Goal: Task Accomplishment & Management: Complete application form

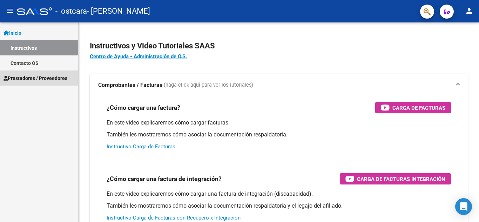
click at [43, 78] on span "Prestadores / Proveedores" at bounding box center [36, 78] width 64 height 8
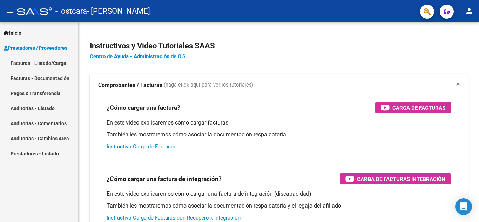
click at [46, 78] on link "Facturas - Documentación" at bounding box center [39, 78] width 78 height 15
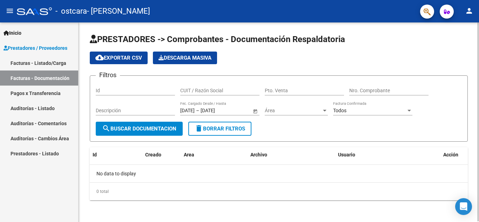
click at [134, 128] on span "search Buscar Documentacion" at bounding box center [139, 129] width 74 height 6
click at [41, 62] on link "Facturas - Listado/Carga" at bounding box center [39, 62] width 78 height 15
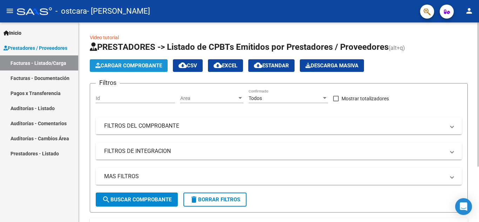
click at [128, 63] on span "Cargar Comprobante" at bounding box center [128, 65] width 67 height 6
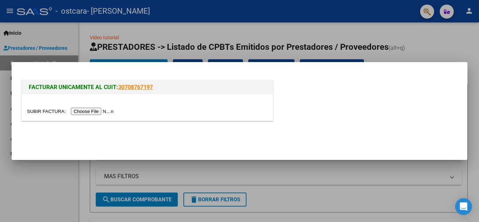
click at [104, 110] on input "file" at bounding box center [71, 111] width 89 height 7
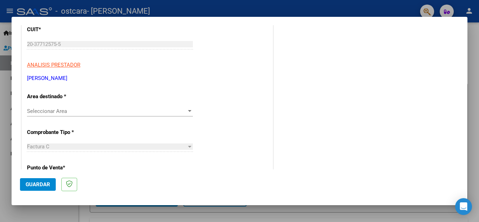
scroll to position [99, 0]
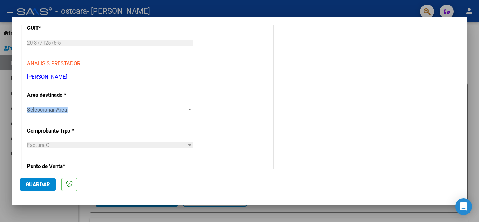
drag, startPoint x: 143, startPoint y: 101, endPoint x: 143, endPoint y: 115, distance: 14.4
click at [147, 110] on span "Seleccionar Area" at bounding box center [107, 110] width 160 height 6
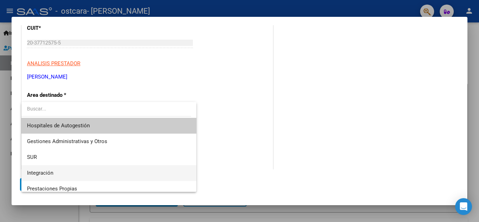
click at [76, 173] on span "Integración" at bounding box center [109, 173] width 164 height 16
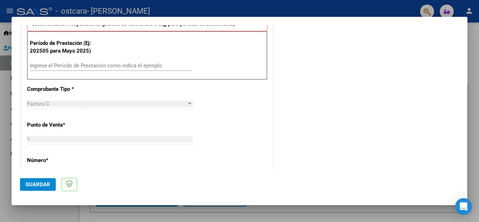
scroll to position [208, 0]
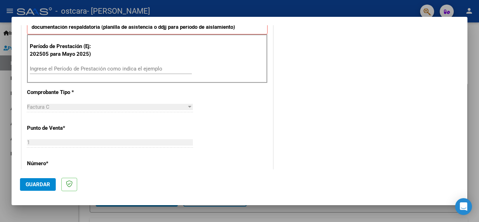
click at [97, 65] on div "Ingrese el Período de Prestación como indica el ejemplo" at bounding box center [111, 68] width 162 height 11
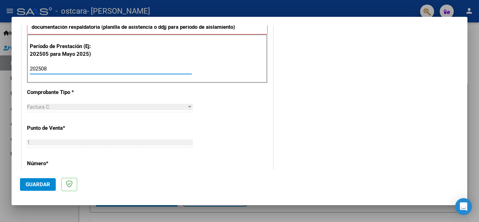
type input "202508"
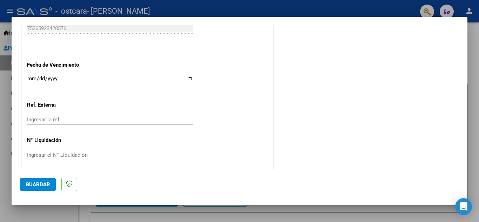
scroll to position [473, 0]
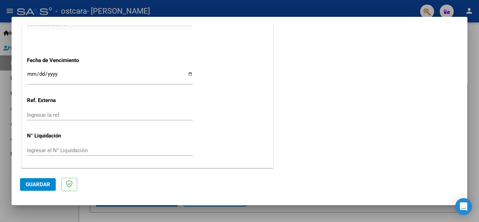
click at [34, 182] on span "Guardar" at bounding box center [38, 184] width 25 height 6
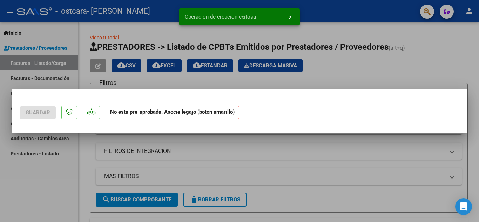
scroll to position [0, 0]
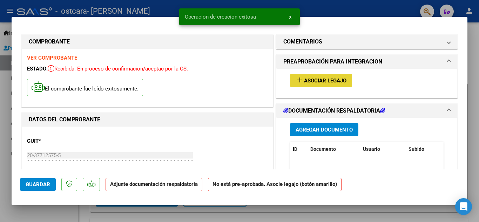
click at [334, 80] on span "Asociar Legajo" at bounding box center [325, 81] width 42 height 6
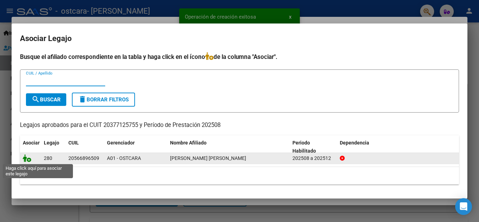
click at [29, 160] on icon at bounding box center [27, 158] width 8 height 8
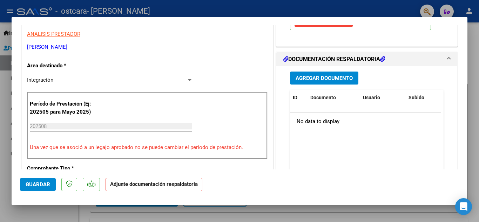
scroll to position [150, 0]
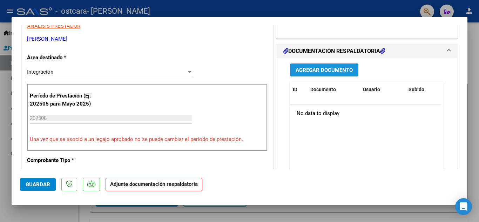
click at [315, 70] on span "Agregar Documento" at bounding box center [324, 70] width 57 height 6
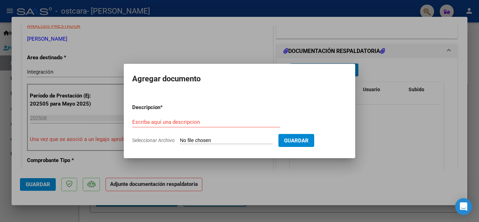
click at [219, 138] on input "Seleccionar Archivo" at bounding box center [226, 141] width 93 height 7
click at [259, 141] on input "Seleccionar Archivo" at bounding box center [226, 141] width 93 height 7
type input "C:\fakepath\Cronograma Asistencia (agosto).pdf"
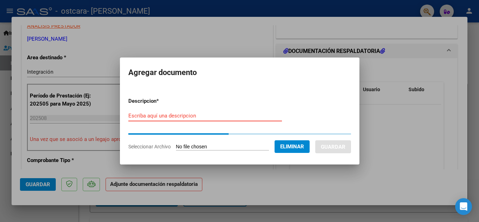
click at [154, 113] on input "Escriba aquí una descripcion" at bounding box center [205, 116] width 154 height 6
type input "c"
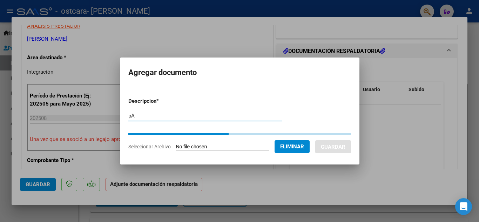
type input "p"
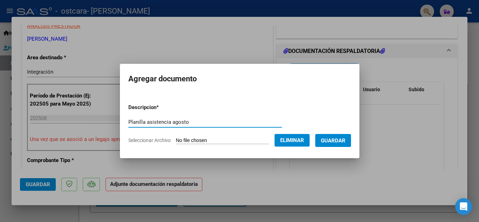
type input "Planilla asistencia agosto"
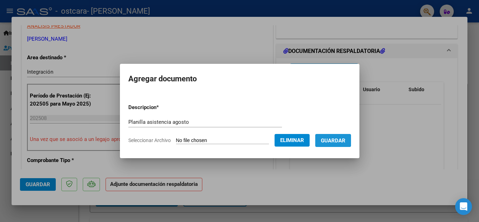
click at [338, 138] on span "Guardar" at bounding box center [333, 141] width 25 height 6
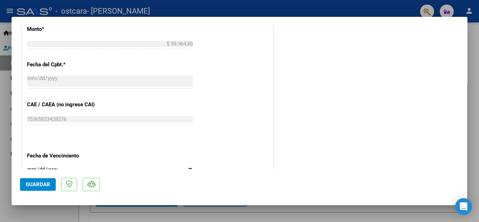
scroll to position [402, 0]
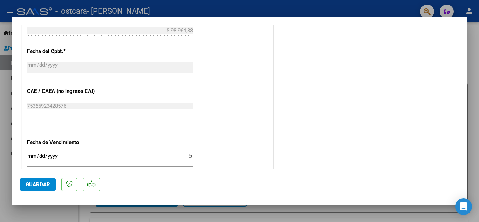
click at [32, 188] on button "Guardar" at bounding box center [38, 184] width 36 height 13
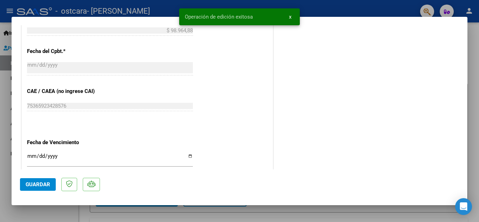
click at [477, 99] on div at bounding box center [239, 111] width 479 height 222
type input "$ 0,00"
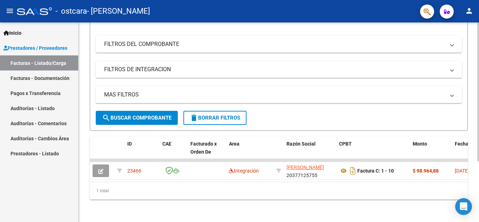
scroll to position [0, 0]
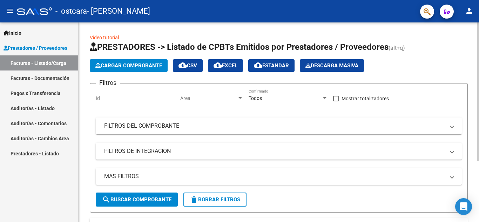
click at [479, 21] on div "menu - ostcara - [PERSON_NAME] person Inicio Instructivos Contacto OS Prestador…" at bounding box center [239, 111] width 479 height 222
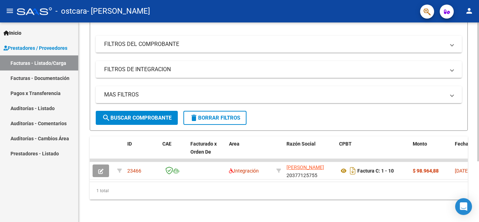
click at [479, 133] on div at bounding box center [478, 152] width 2 height 139
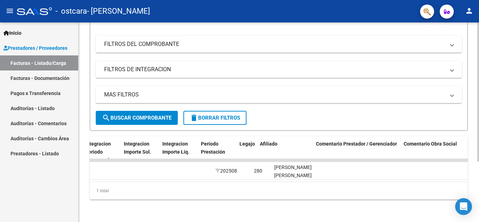
scroll to position [0, 1101]
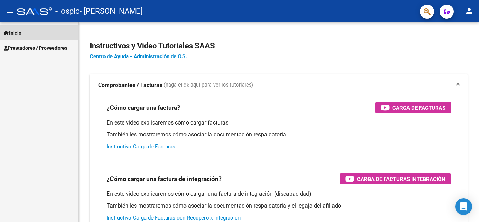
click at [21, 32] on span "Inicio" at bounding box center [13, 33] width 18 height 8
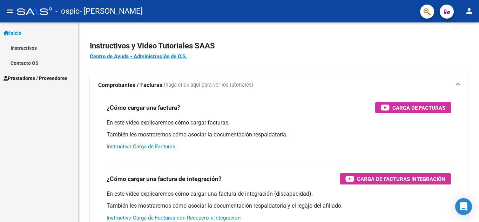
click at [33, 79] on span "Prestadores / Proveedores" at bounding box center [36, 78] width 64 height 8
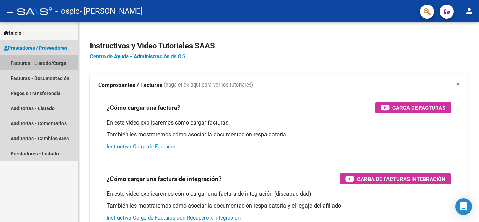
click at [50, 66] on link "Facturas - Listado/Carga" at bounding box center [39, 62] width 78 height 15
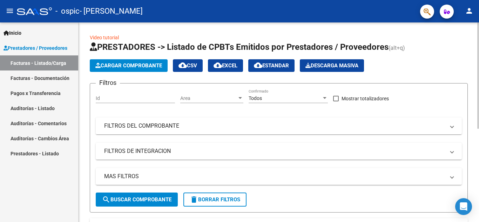
scroll to position [175, 0]
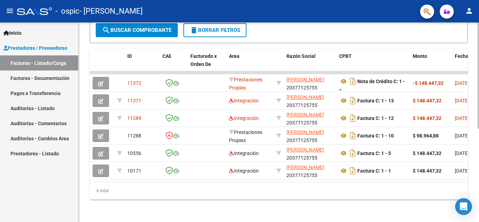
click at [479, 149] on div at bounding box center [478, 169] width 2 height 106
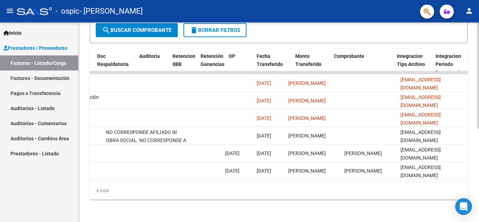
scroll to position [0, 0]
